Goal: Use online tool/utility: Utilize a website feature to perform a specific function

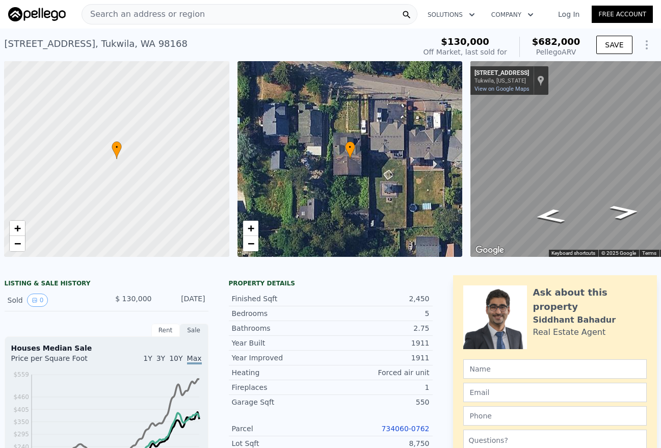
scroll to position [0, 43]
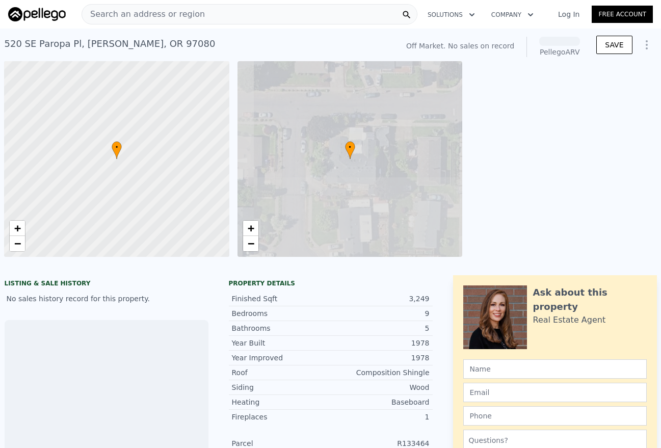
scroll to position [0, 43]
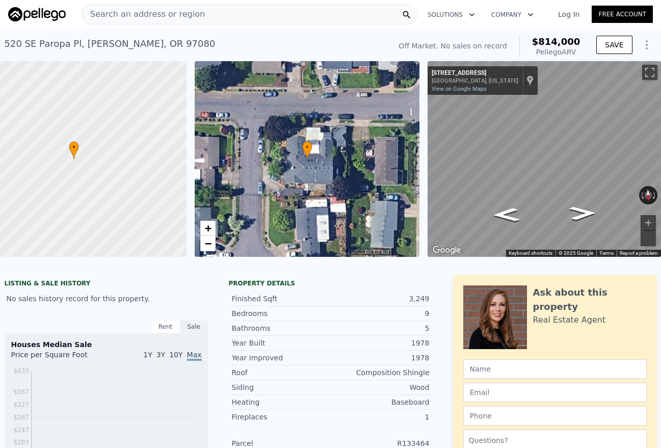
click at [570, 19] on div "Log In Free Account" at bounding box center [598, 14] width 107 height 16
click at [570, 15] on link "Log In" at bounding box center [568, 14] width 46 height 10
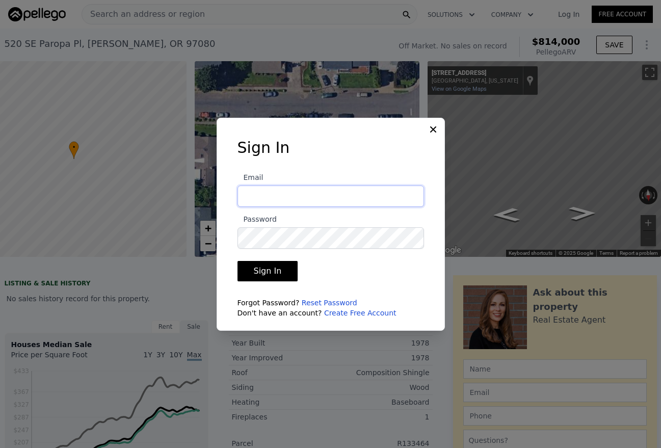
type input "[EMAIL_ADDRESS][DOMAIN_NAME]"
click at [266, 270] on button "Sign In" at bounding box center [267, 271] width 61 height 20
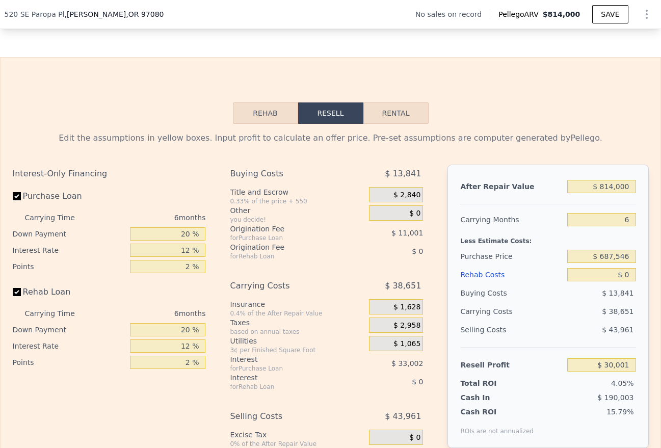
scroll to position [1441, 0]
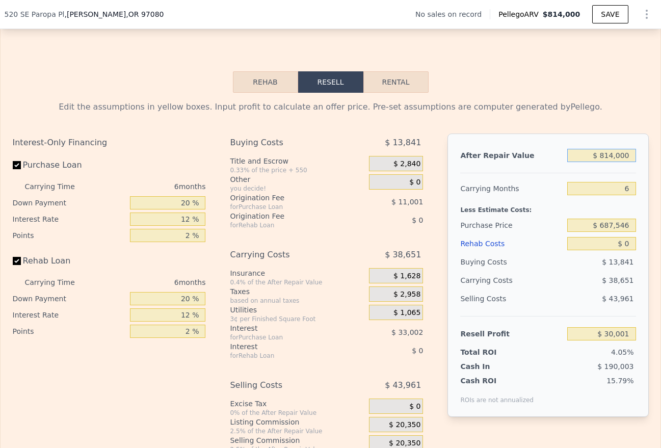
click at [632, 155] on input "$ 814,000" at bounding box center [601, 155] width 68 height 13
click at [631, 155] on input "$ 814,000" at bounding box center [601, 155] width 68 height 13
type input "$ 7"
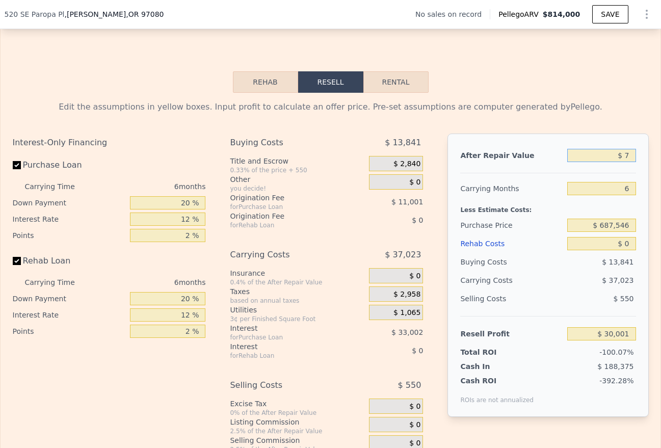
type input "-$ 738,953"
type input "$ 70"
type input "-$ 738,894"
type input "$ 700"
type input "-$ 738,299"
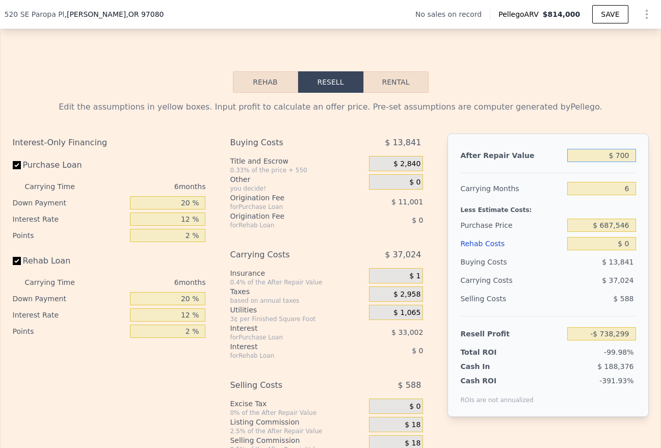
type input "$ 7,000"
type input "-$ 732,347"
type input "$ 70,000"
type input "-$ 672,833"
type input "$ 700,000"
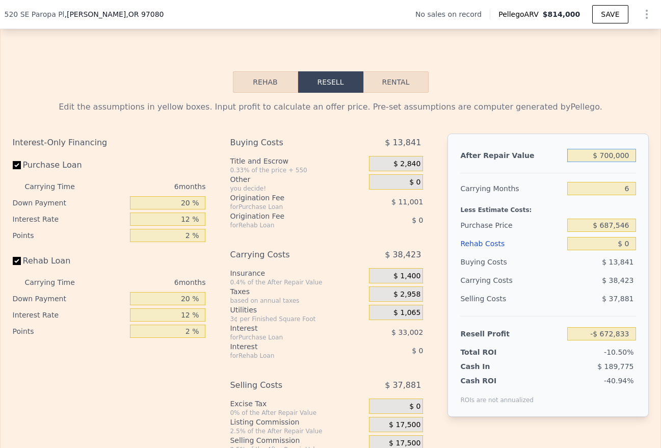
type input "-$ 77,691"
click at [555, 175] on div "After Repair Value $ 700,000 Carrying Months 6 Less Estimate Costs: Purchase Pr…" at bounding box center [547, 274] width 201 height 283
click at [632, 227] on input "$ 687,546" at bounding box center [601, 224] width 68 height 13
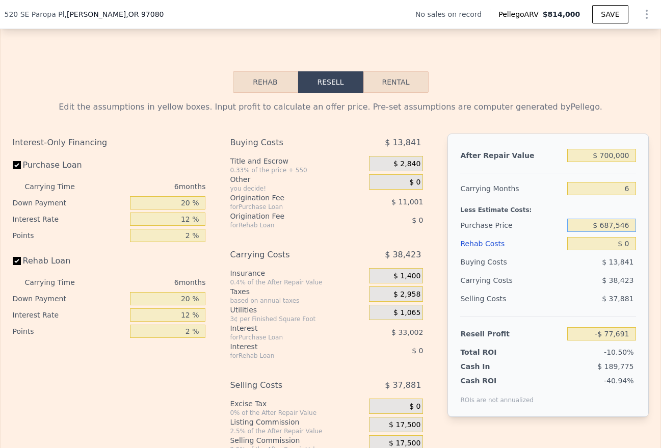
click at [632, 227] on input "$ 687,546" at bounding box center [601, 224] width 68 height 13
type input "$ 425,000"
click at [549, 227] on div "Purchase Price" at bounding box center [511, 225] width 103 height 18
type input "$ 202,531"
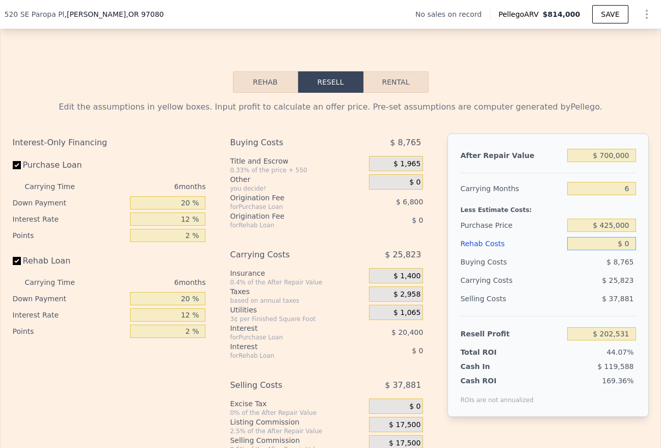
click at [606, 246] on input "$ 0" at bounding box center [601, 243] width 68 height 13
click at [607, 246] on input "$ 0" at bounding box center [601, 243] width 68 height 13
type input "$ 85"
type input "$ 202,439"
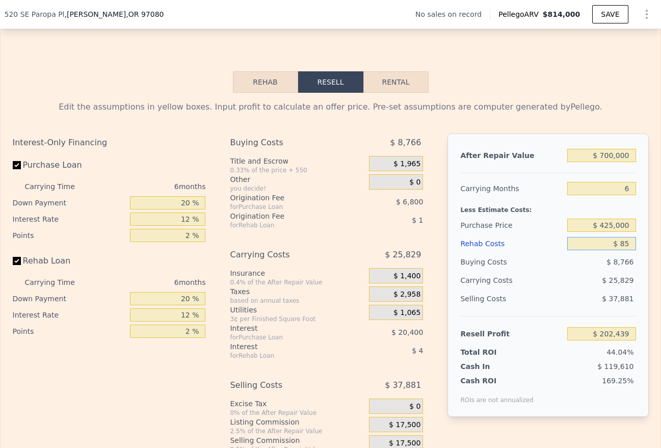
type input "$ 850"
type input "$ 201,625"
type input "$ 8,500"
type input "$ 193,487"
type input "$ 85,000"
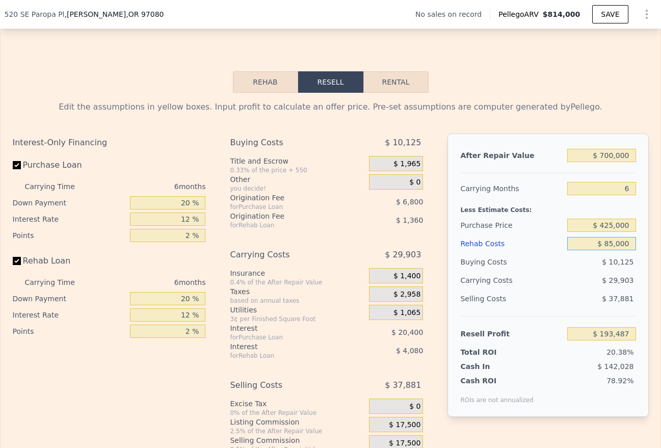
type input "$ 112,091"
click at [553, 275] on div "$ 29,903" at bounding box center [581, 280] width 107 height 18
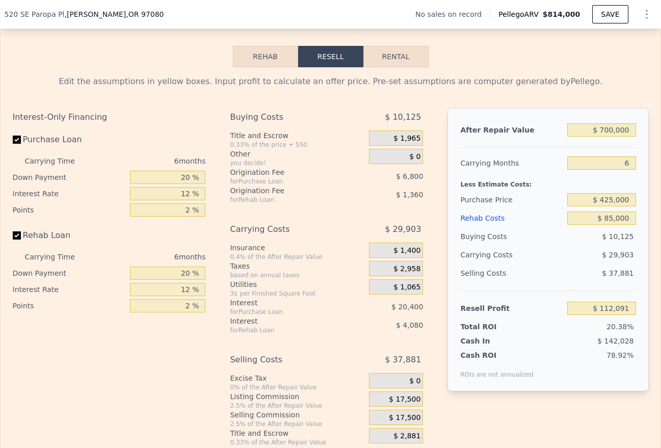
scroll to position [1470, 0]
